Goal: Task Accomplishment & Management: Manage account settings

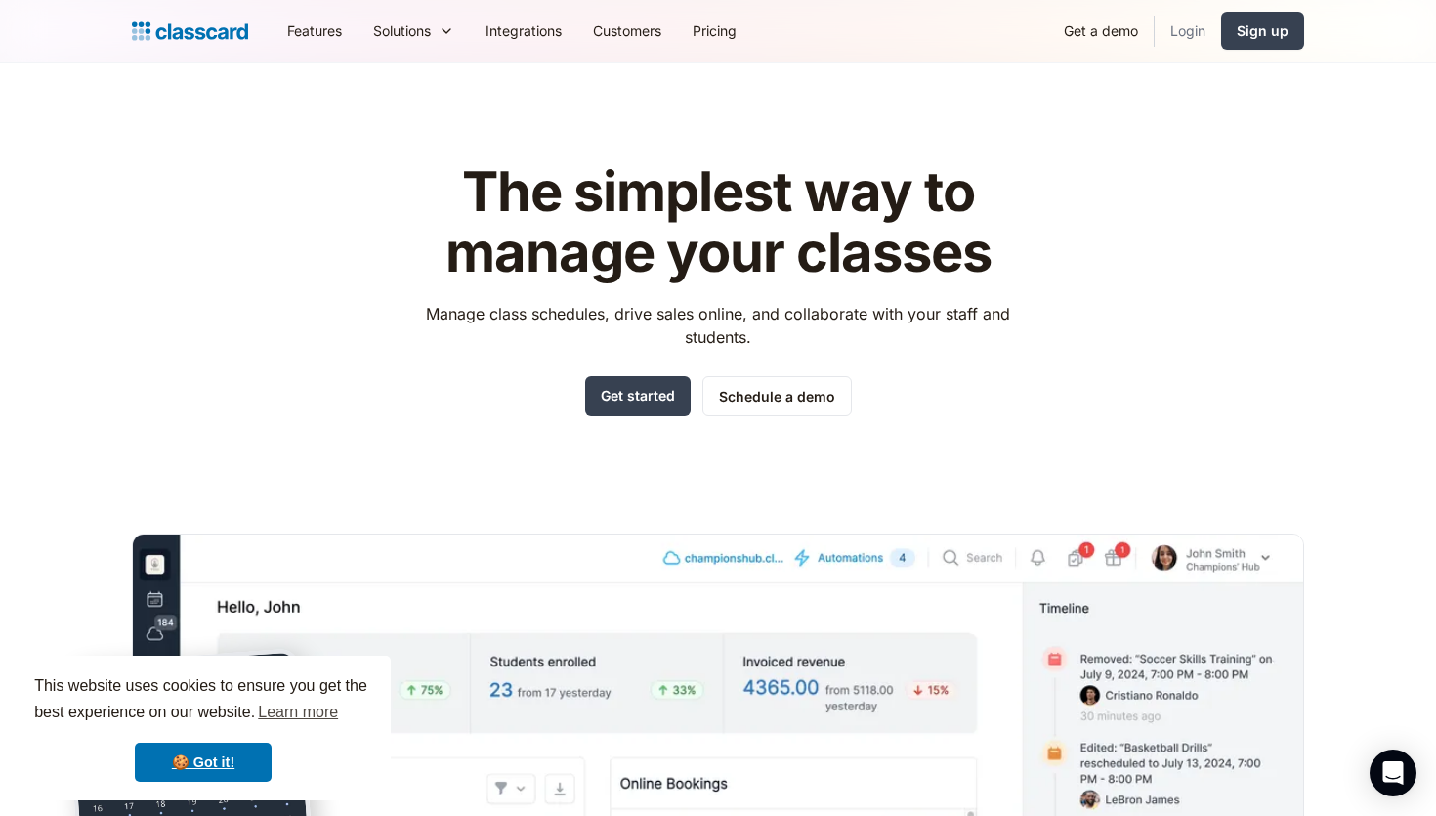
click at [1185, 21] on link "Login" at bounding box center [1187, 31] width 66 height 44
click at [1180, 38] on link "Login" at bounding box center [1187, 31] width 66 height 44
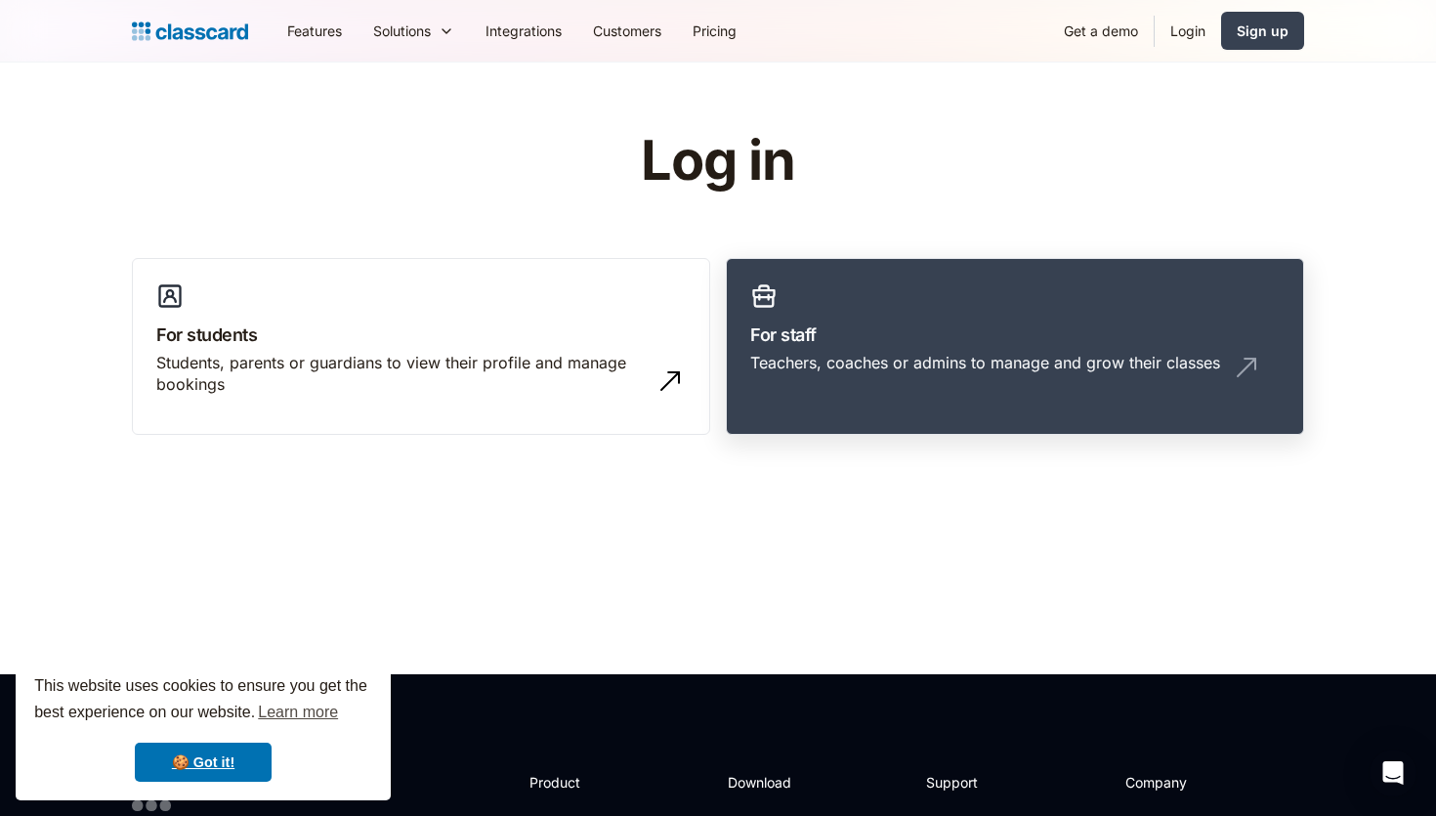
click at [922, 339] on h3 "For staff" at bounding box center [1014, 334] width 529 height 26
